Goal: Understand process/instructions

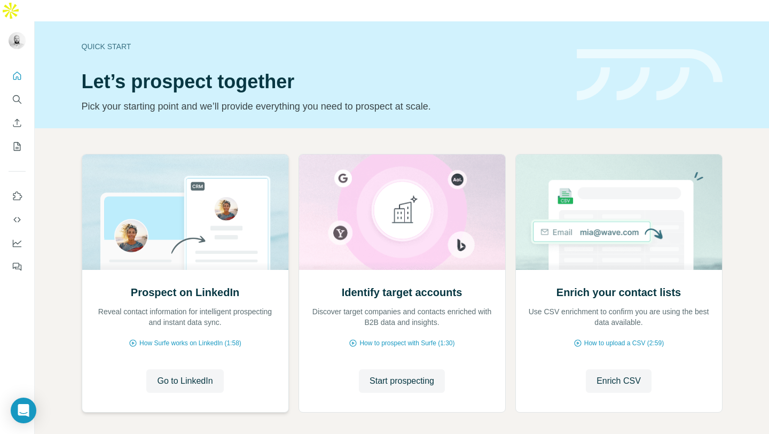
scroll to position [26, 0]
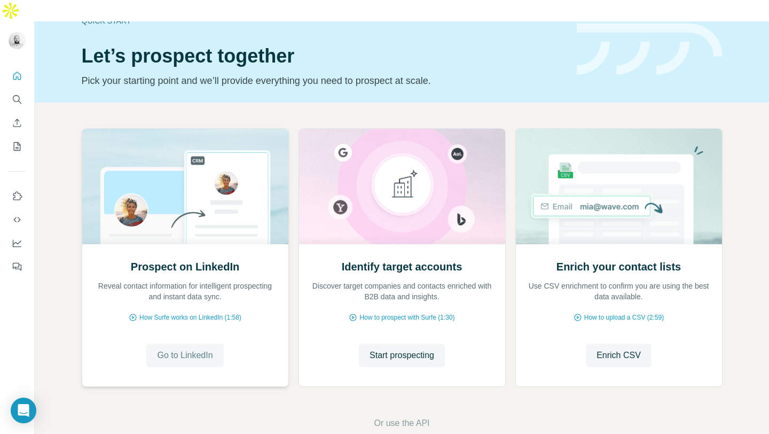
click at [203, 349] on span "Go to LinkedIn" at bounding box center [185, 355] width 56 height 13
click at [423, 417] on span "Or use the API" at bounding box center [402, 423] width 56 height 13
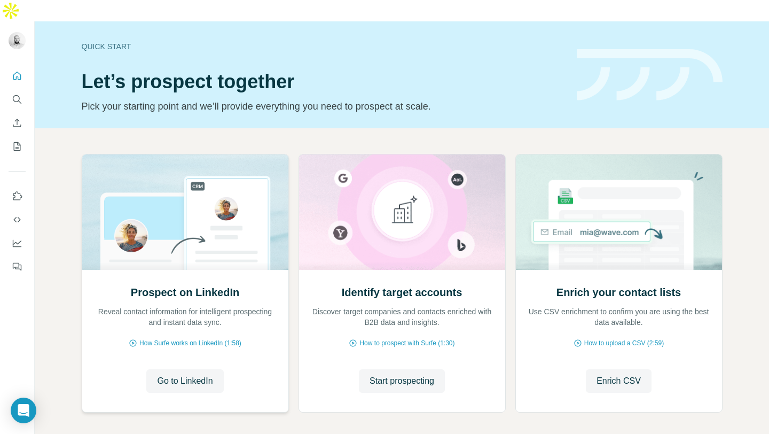
scroll to position [26, 0]
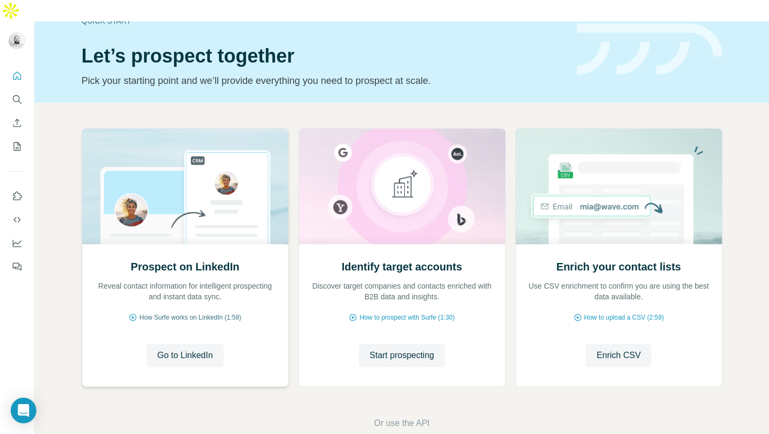
click at [218, 312] on span "How Surfe works on LinkedIn (1:58)" at bounding box center [190, 317] width 102 height 10
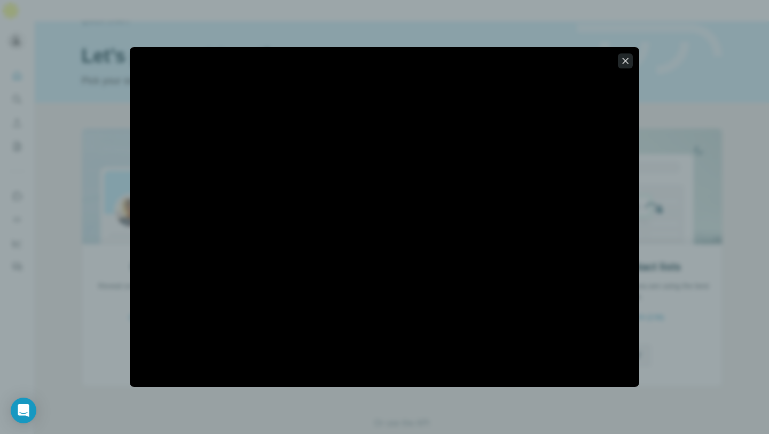
click at [626, 62] on icon "button" at bounding box center [626, 61] width 6 height 6
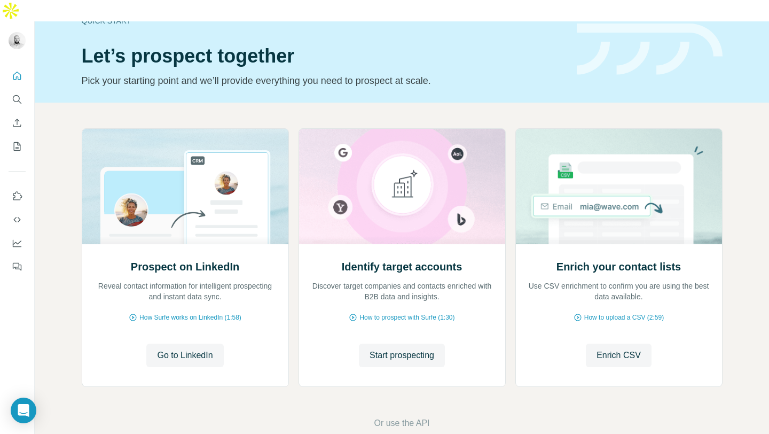
drag, startPoint x: 722, startPoint y: 103, endPoint x: 734, endPoint y: 82, distance: 24.4
click at [734, 103] on div "Prospect on LinkedIn Reveal contact information for intelligent prospecting and…" at bounding box center [402, 279] width 734 height 352
